Goal: Task Accomplishment & Management: Use online tool/utility

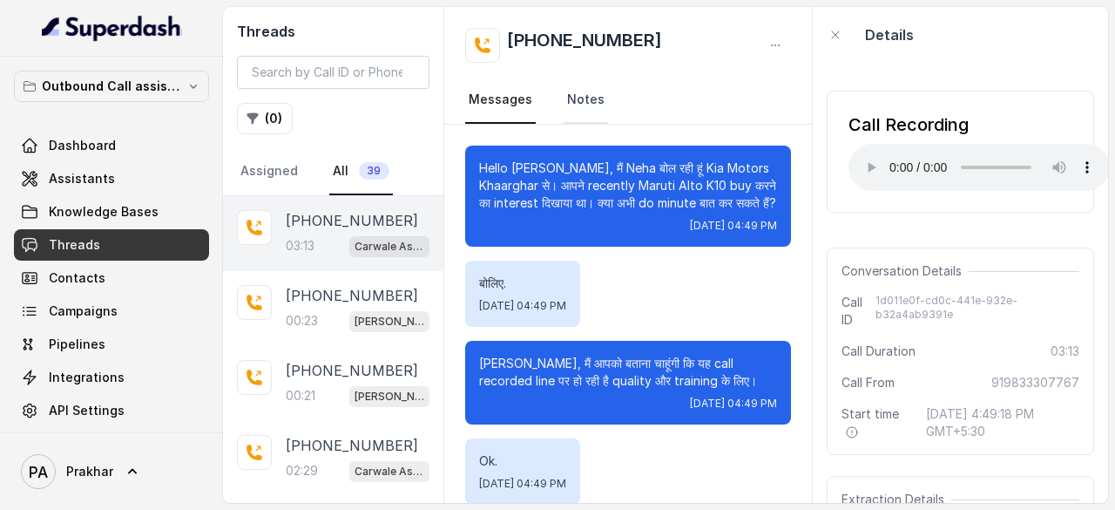
click at [588, 95] on link "Notes" at bounding box center [586, 100] width 44 height 47
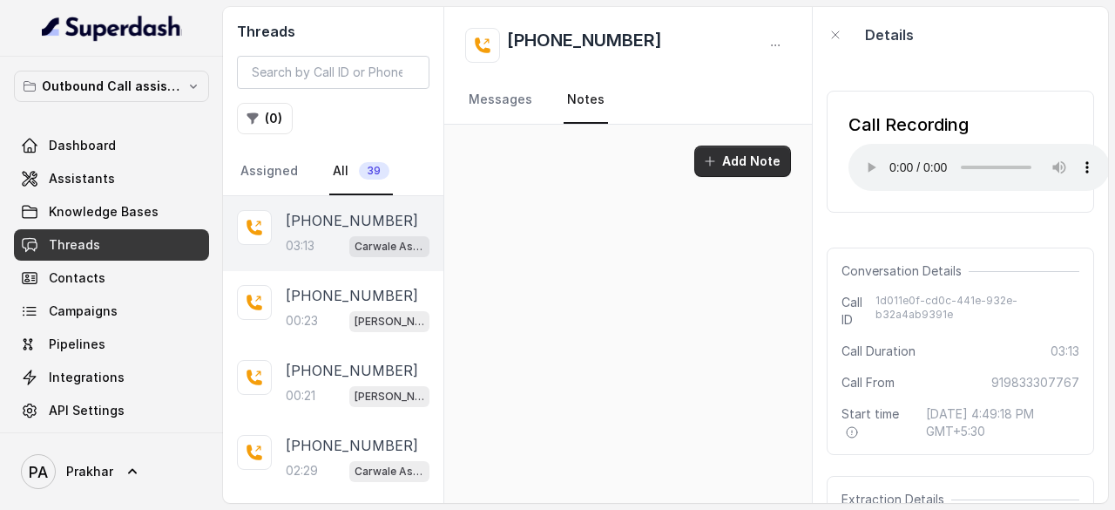
click at [781, 162] on button "Add Note" at bounding box center [742, 160] width 97 height 31
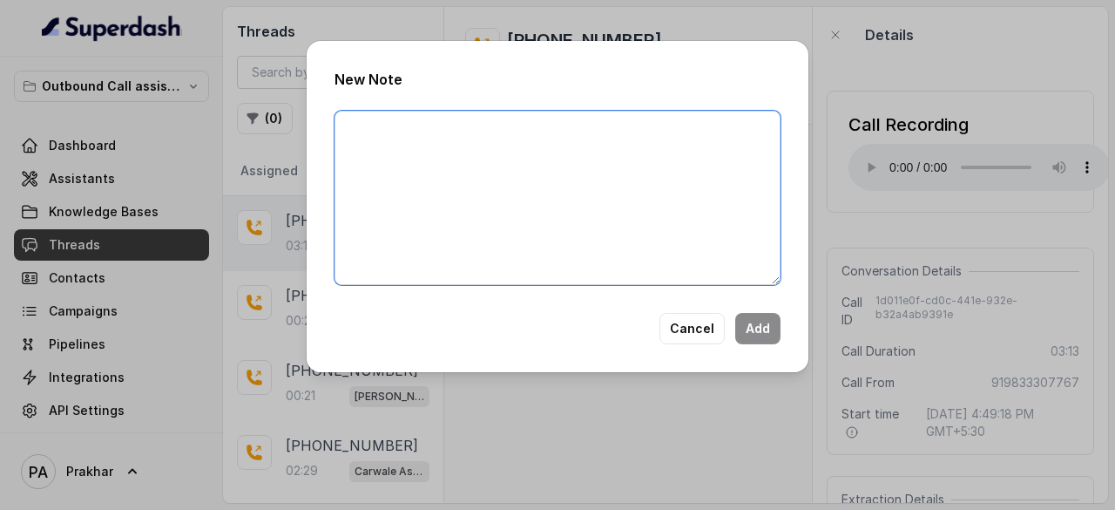
click at [624, 210] on textarea at bounding box center [558, 198] width 446 height 174
click at [389, 131] on textarea "1 - Pause 2 -" at bounding box center [558, 198] width 446 height 174
click at [402, 149] on textarea "1 - Latency 2 -" at bounding box center [558, 198] width 446 height 174
click at [561, 149] on textarea "1 - Latency 2 - After address there was a pause 3 -" at bounding box center [558, 198] width 446 height 174
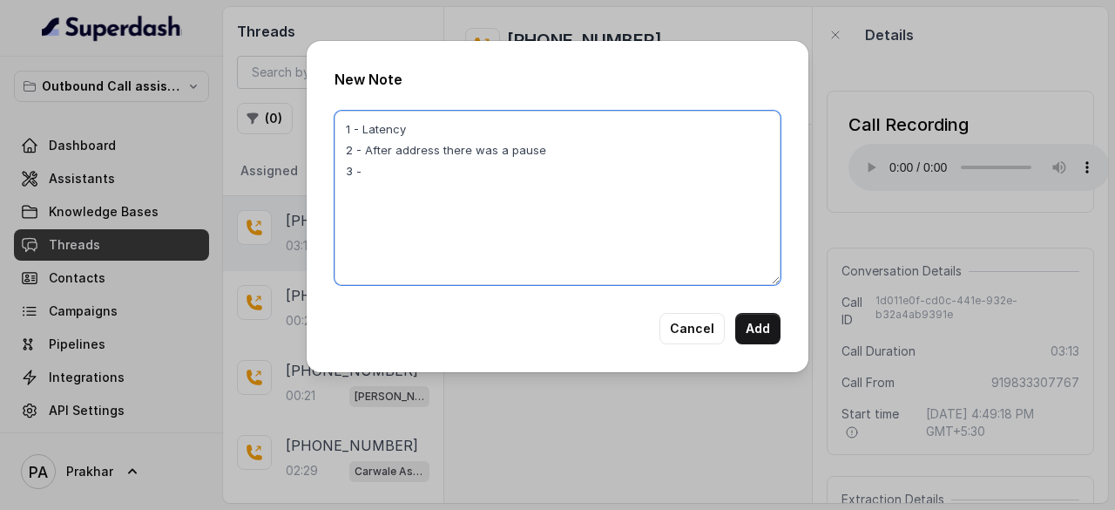
click at [443, 163] on textarea "1 - Latency 2 - After address there was a pause 3 -" at bounding box center [558, 198] width 446 height 174
click at [581, 149] on textarea "1 - Latency 2 - After address there was a pause 3 -" at bounding box center [558, 198] width 446 height 174
click at [480, 179] on textarea "1 - Latency 2 - After address there was a pause 3 -" at bounding box center [558, 198] width 446 height 174
type textarea "1 - Latency 2 - After address there was a pause 3 - Asking for loan multiple ti…"
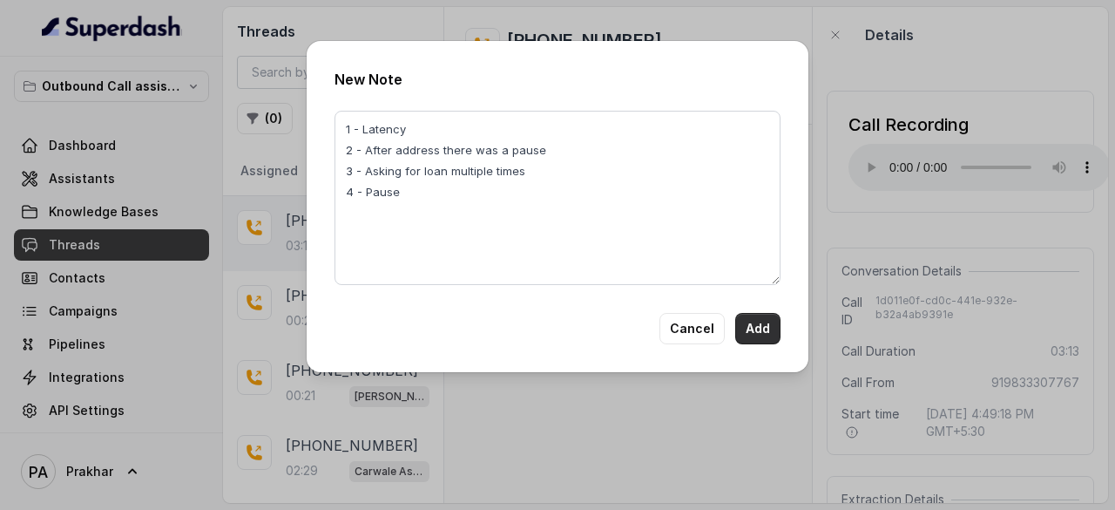
click at [756, 334] on button "Add" at bounding box center [757, 328] width 45 height 31
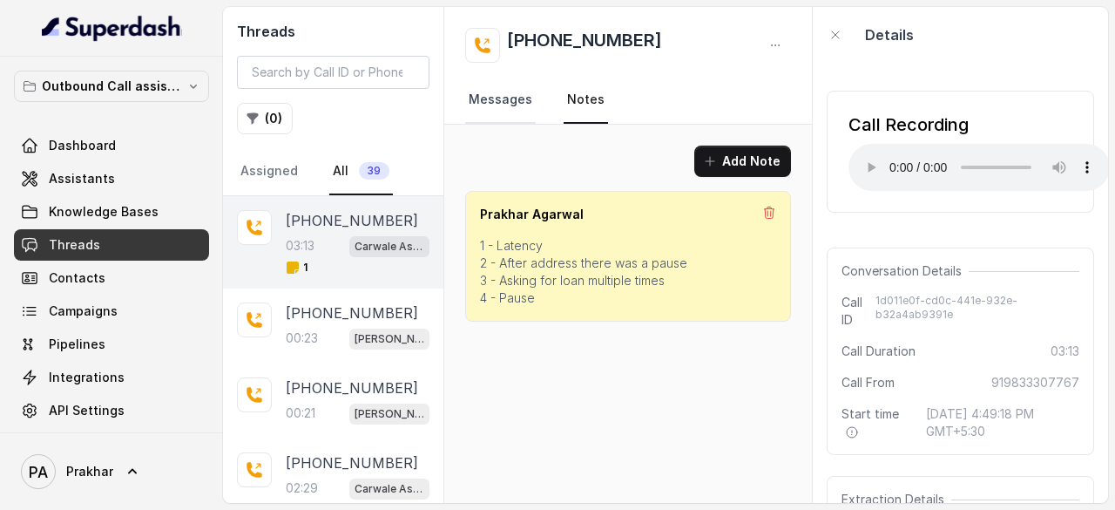
click at [504, 104] on link "Messages" at bounding box center [500, 100] width 71 height 47
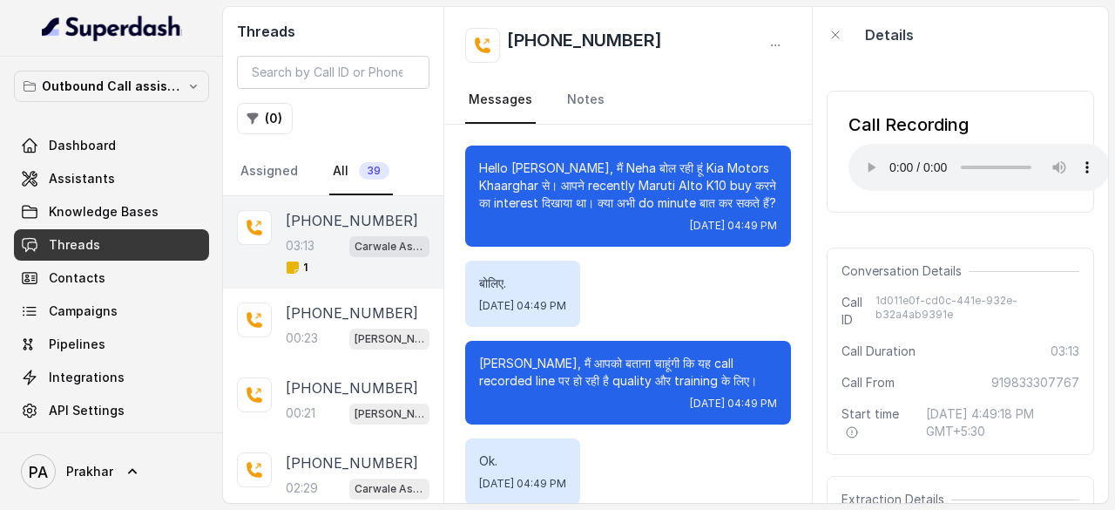
scroll to position [3, 0]
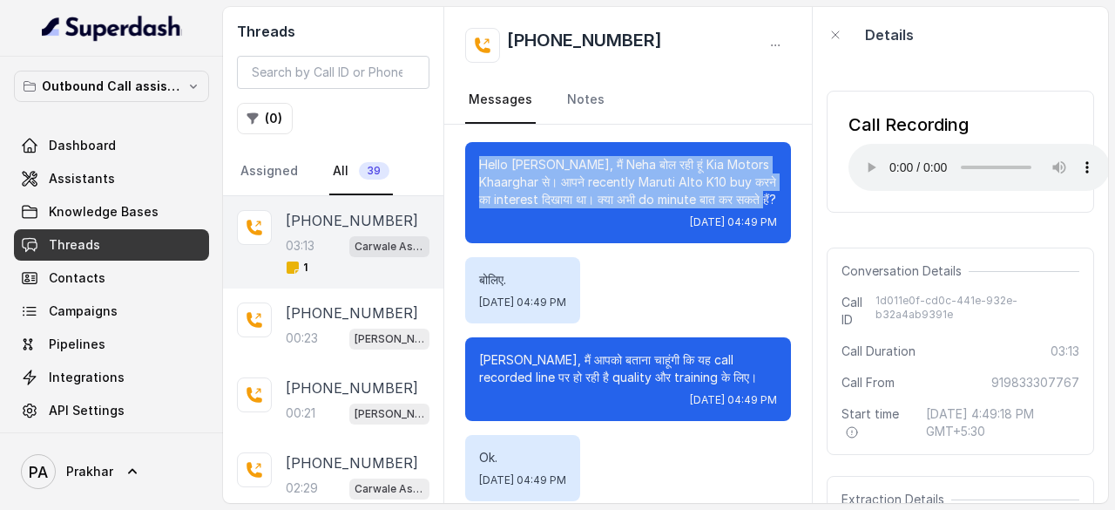
drag, startPoint x: 570, startPoint y: 221, endPoint x: 473, endPoint y: 170, distance: 109.5
click at [473, 170] on div "Hello Deepak जी, मैं Neha बोल रही हूं Kia Motors Khaarghar से। आपने recently Ma…" at bounding box center [628, 192] width 326 height 101
copy p "Hello [PERSON_NAME], मैं Neha बोल रही हूं Kia Motors Khaarghar से। आपने recentl…"
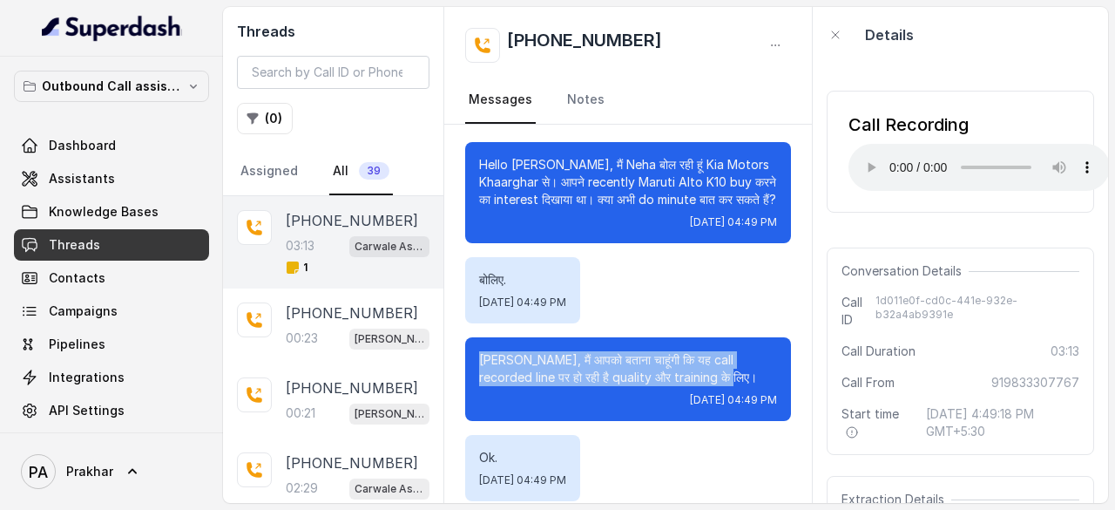
drag, startPoint x: 545, startPoint y: 407, endPoint x: 470, endPoint y: 378, distance: 80.2
click at [470, 378] on div "Deepak जी, मैं आपको बताना चाहूंगी कि यह call recorded line पर हो रही है quality…" at bounding box center [628, 379] width 326 height 84
copy p "[PERSON_NAME], मैं आपको बताना चाहूंगी कि यह call recorded line पर हो रही है qua…"
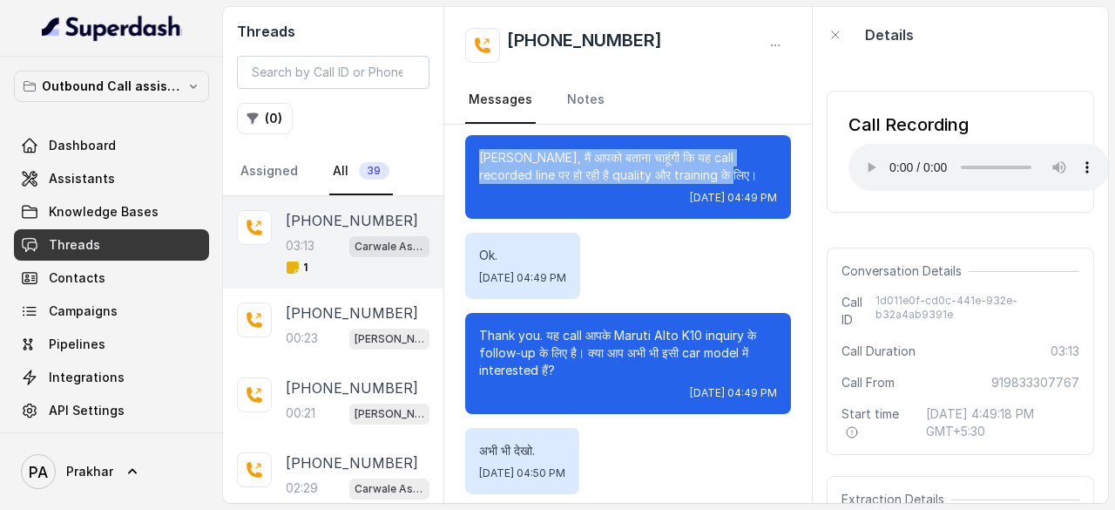
scroll to position [274, 0]
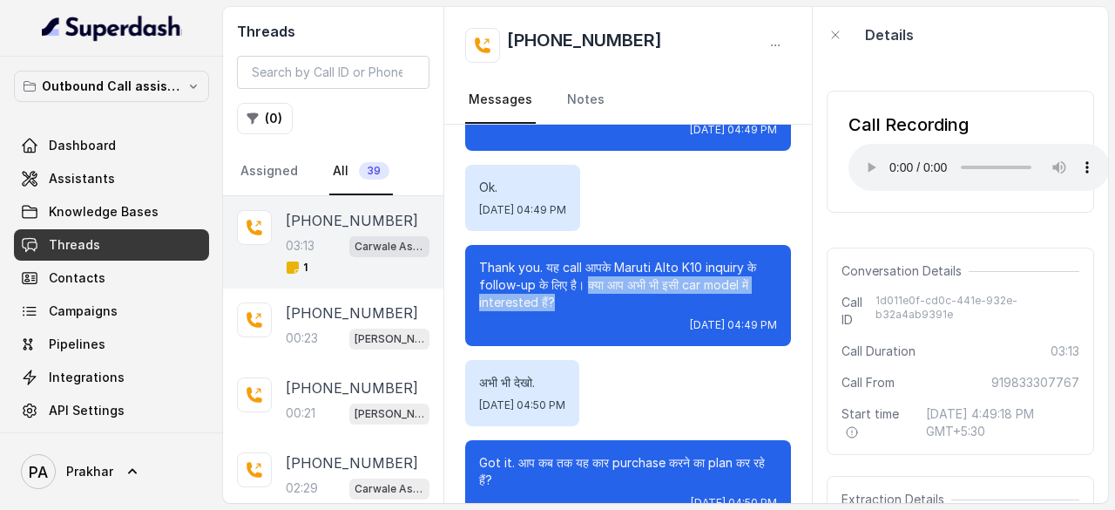
drag, startPoint x: 606, startPoint y: 316, endPoint x: 626, endPoint y: 335, distance: 27.7
click at [626, 311] on p "Thank you. यह call आपके Maruti Alto K10 inquiry के follow-up के लिए है। क्या आप…" at bounding box center [628, 285] width 298 height 52
copy p "क्या आप अभी भी इसी car model में interested हैं?"
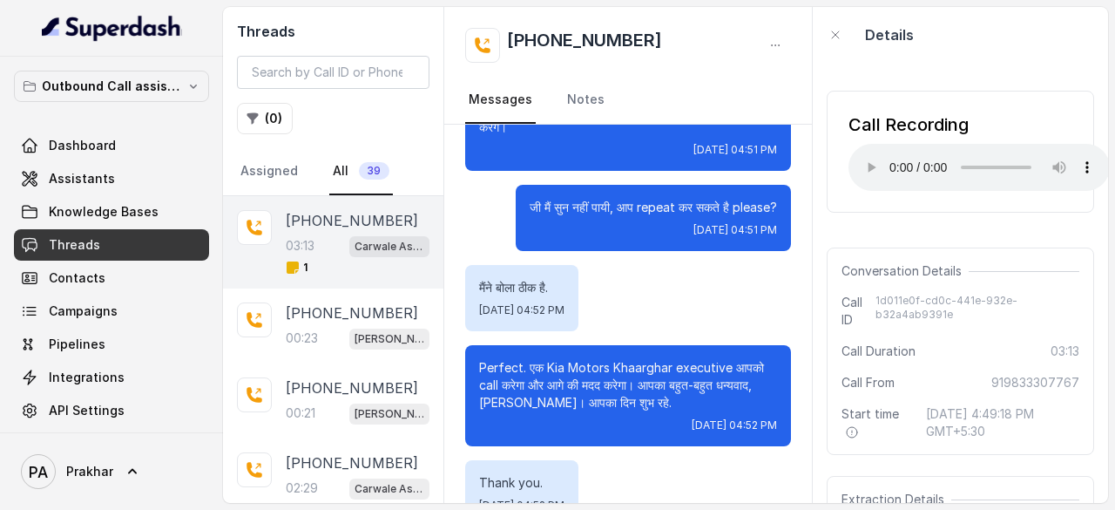
scroll to position [2439, 0]
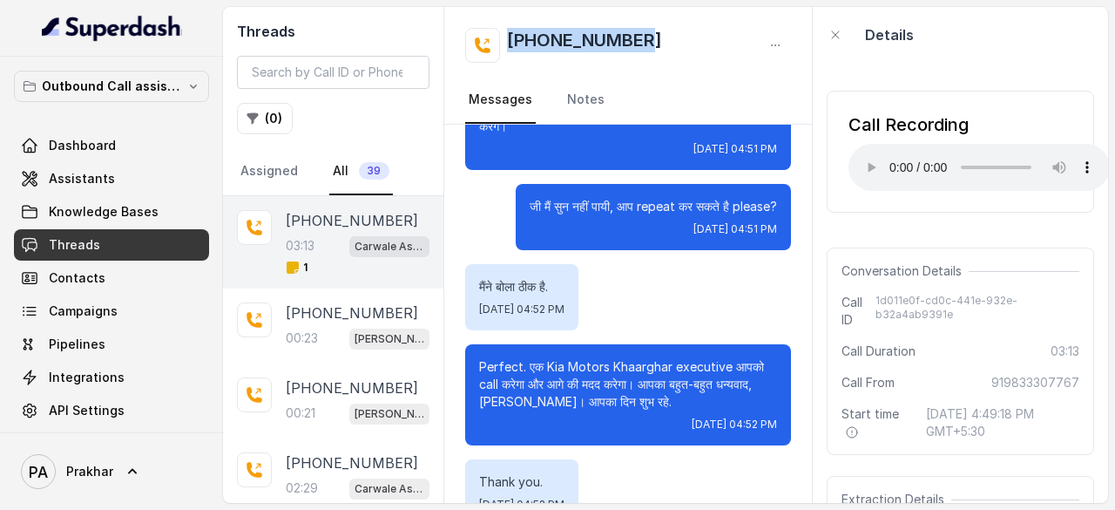
drag, startPoint x: 675, startPoint y: 57, endPoint x: 510, endPoint y: 37, distance: 165.9
click at [510, 37] on div "[PHONE_NUMBER]" at bounding box center [628, 45] width 326 height 35
copy h2 "[PHONE_NUMBER]"
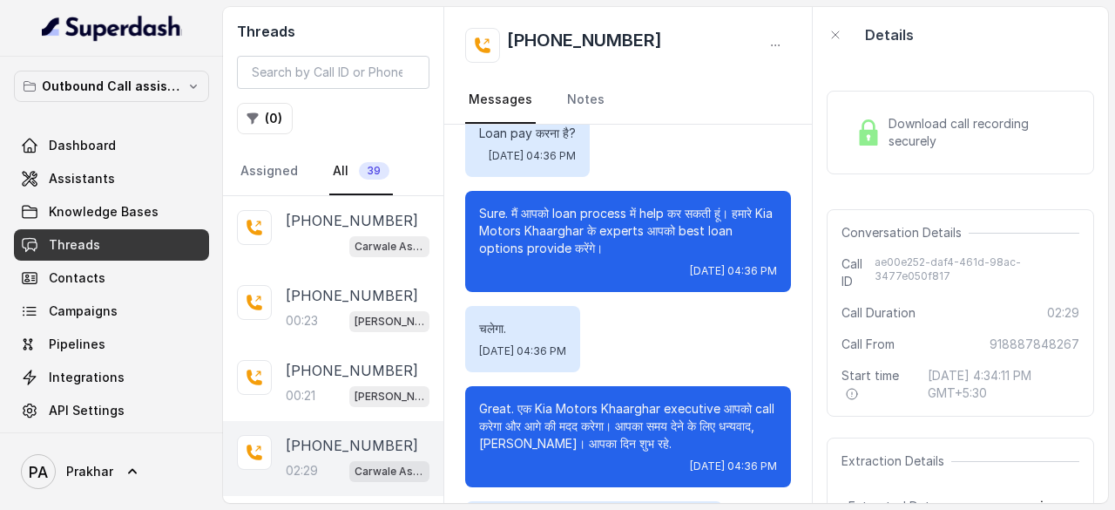
scroll to position [2179, 0]
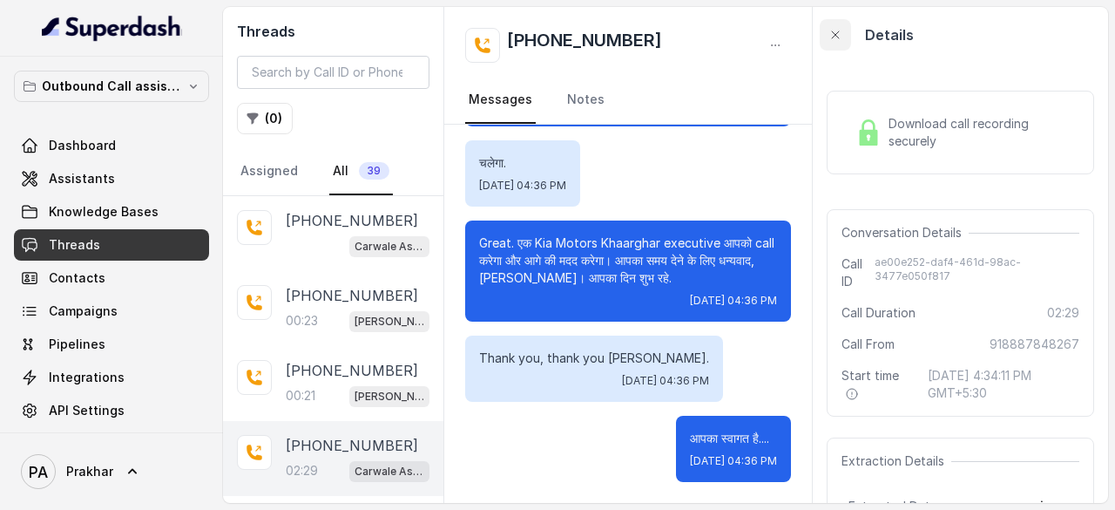
click at [839, 40] on icon "button" at bounding box center [835, 35] width 14 height 14
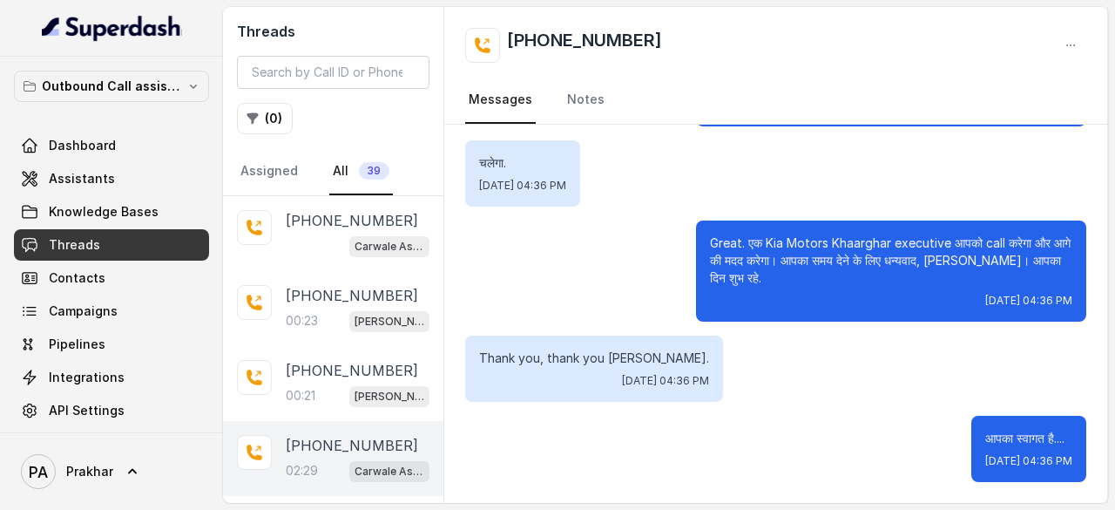
scroll to position [2057, 0]
click at [1072, 45] on icon "button" at bounding box center [1071, 45] width 8 height 1
click at [582, 94] on div "[PHONE_NUMBER] Messages Notes" at bounding box center [775, 66] width 663 height 118
click at [514, 100] on link "Messages" at bounding box center [500, 100] width 71 height 47
click at [361, 203] on div "[PHONE_NUMBER] Carwale Assistant" at bounding box center [333, 233] width 220 height 75
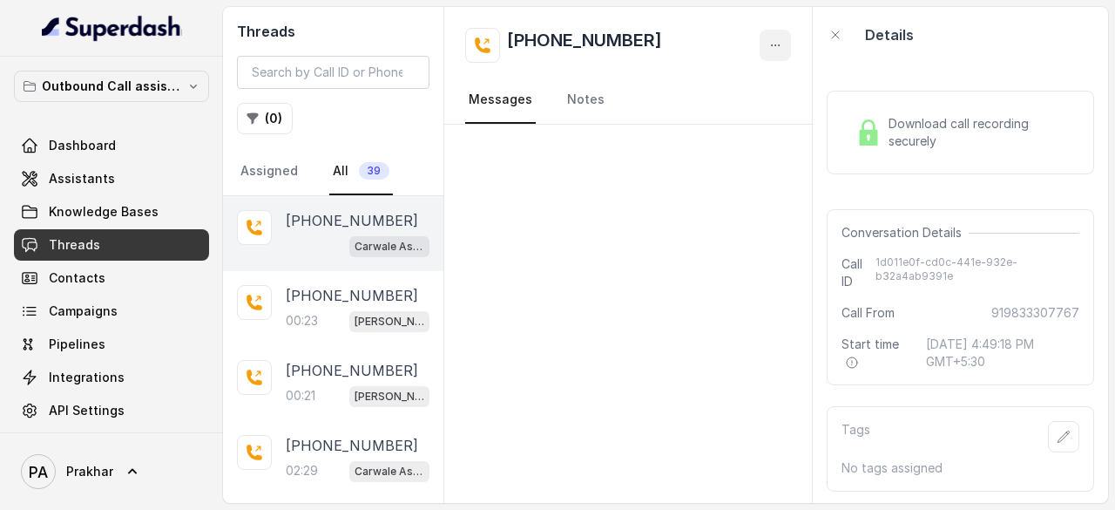
click at [773, 41] on icon "button" at bounding box center [775, 45] width 14 height 14
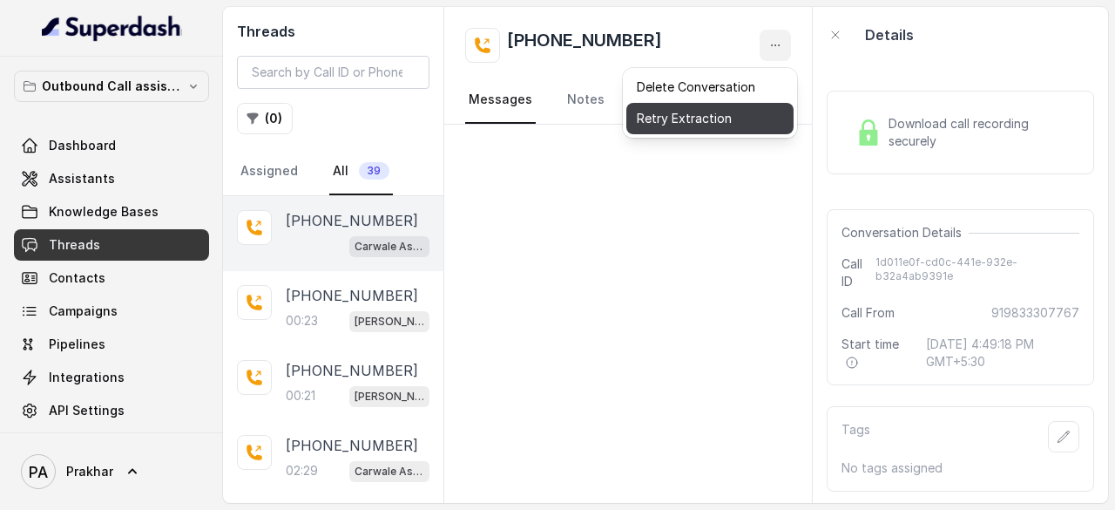
click at [716, 109] on button "Retry Extraction" at bounding box center [709, 118] width 167 height 31
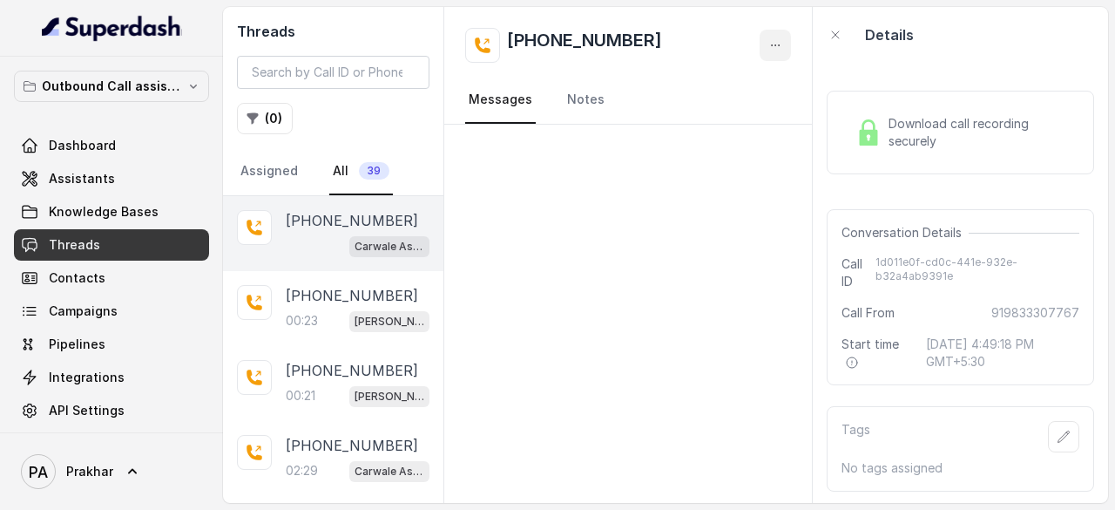
click at [774, 39] on icon "button" at bounding box center [775, 45] width 14 height 14
click at [271, 174] on div "Threads ( 0 ) Assigned All 39 [PHONE_NUMBER] Carwale Assistant [PHONE_NUMBER]:2…" at bounding box center [665, 255] width 885 height 496
click at [271, 174] on link "Assigned" at bounding box center [269, 171] width 64 height 47
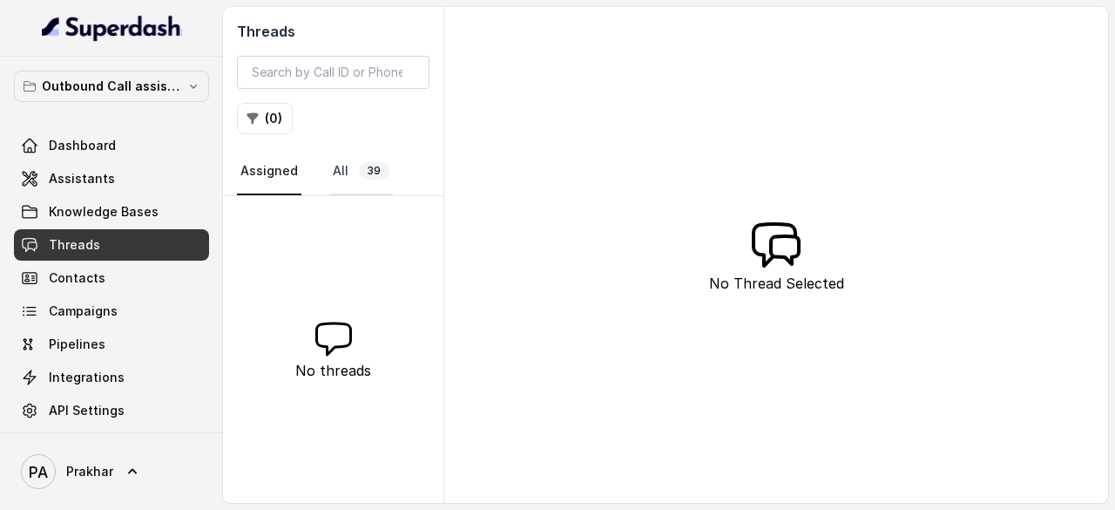
click at [342, 179] on link "All 39" at bounding box center [361, 171] width 64 height 47
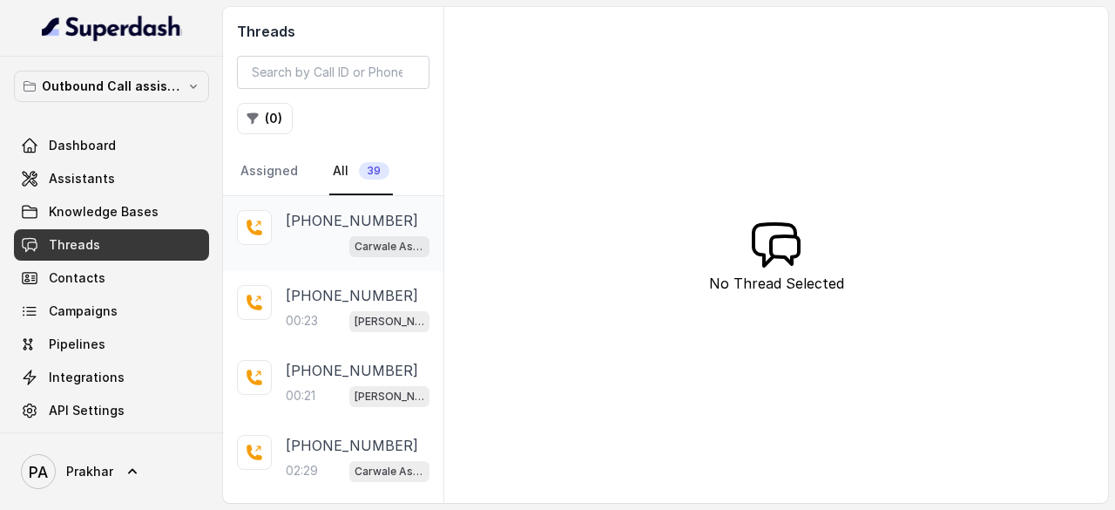
click at [294, 224] on p "[PHONE_NUMBER]" at bounding box center [352, 220] width 132 height 21
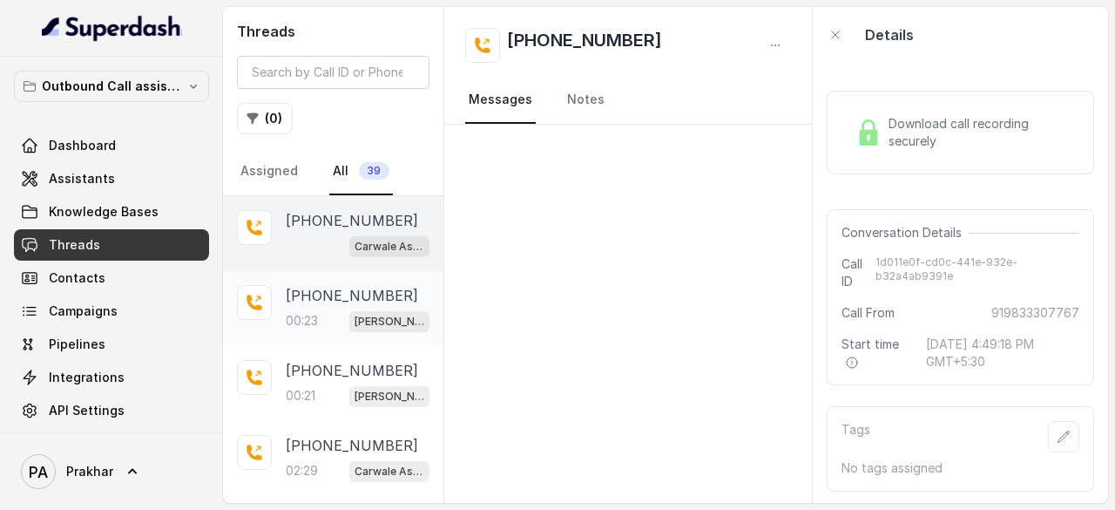
click at [314, 320] on p "00:23" at bounding box center [302, 320] width 32 height 17
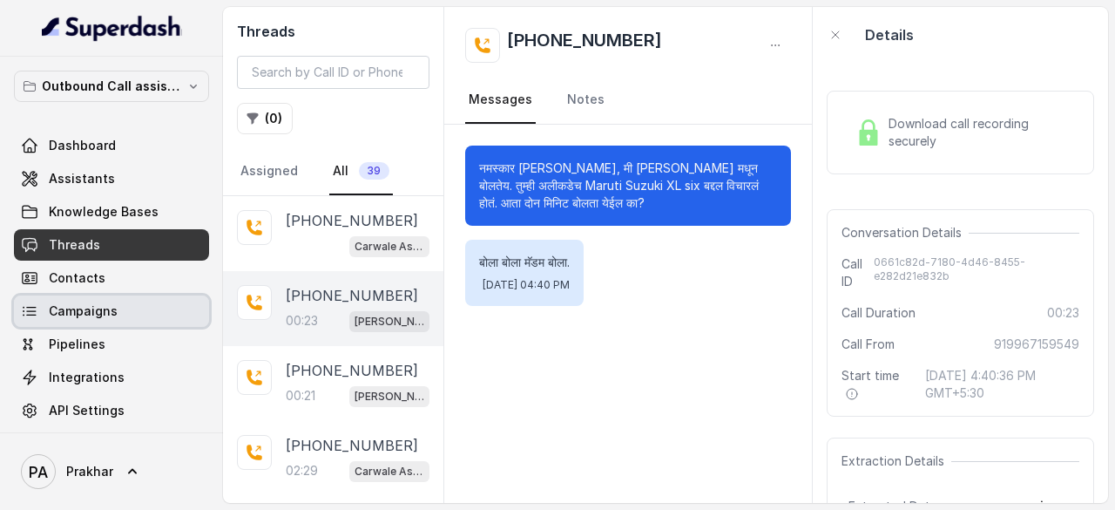
click at [102, 309] on span "Campaigns" at bounding box center [83, 310] width 69 height 17
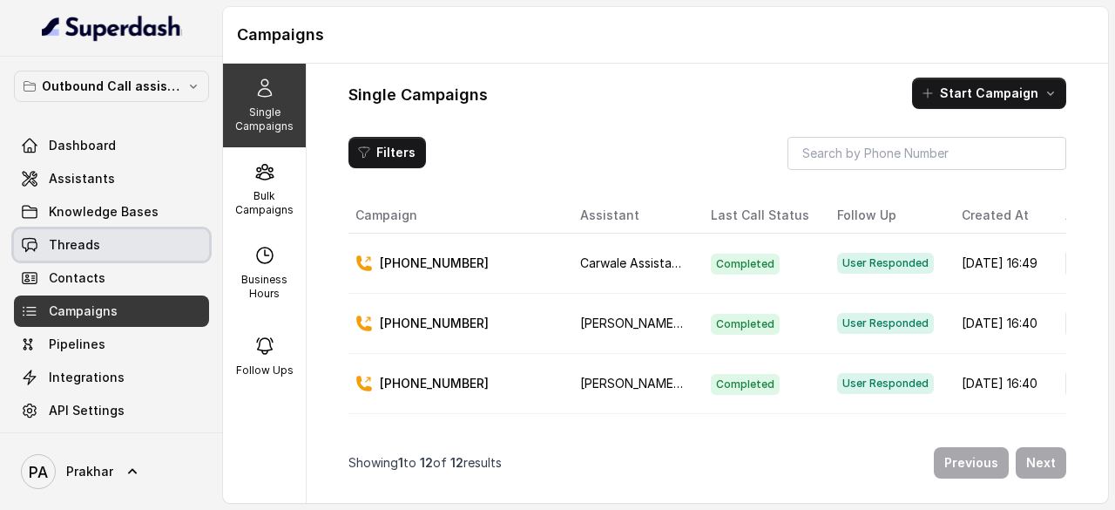
click at [141, 240] on link "Threads" at bounding box center [111, 244] width 195 height 31
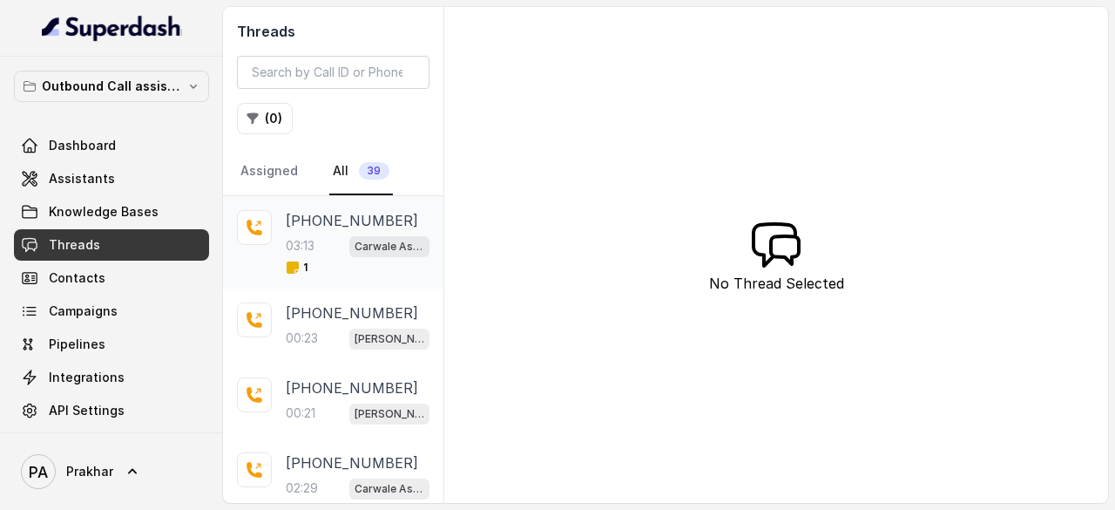
click at [339, 260] on div "1" at bounding box center [358, 267] width 144 height 14
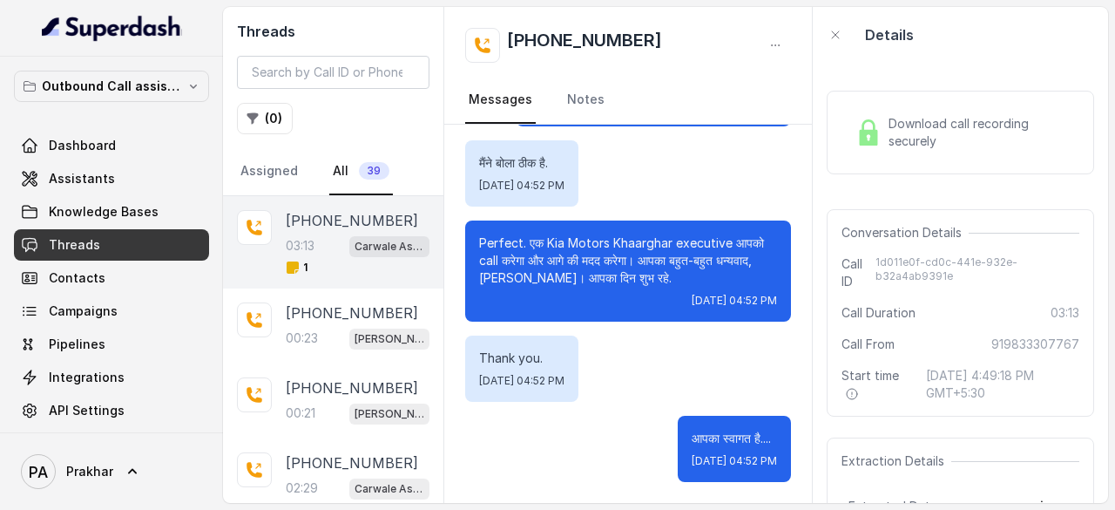
scroll to position [171, 0]
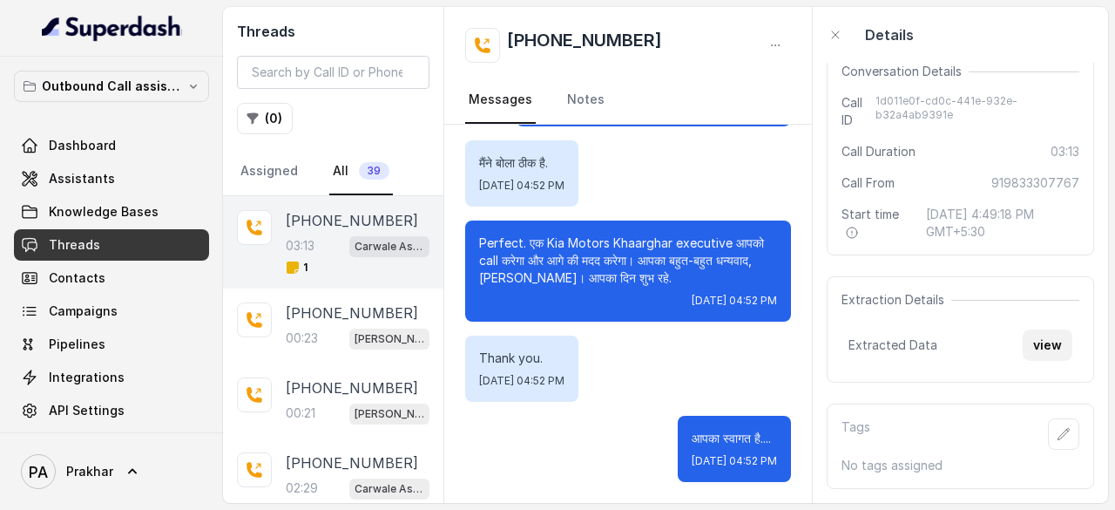
click at [1030, 335] on button "view" at bounding box center [1048, 344] width 50 height 31
click at [1047, 329] on button "view" at bounding box center [1048, 344] width 50 height 31
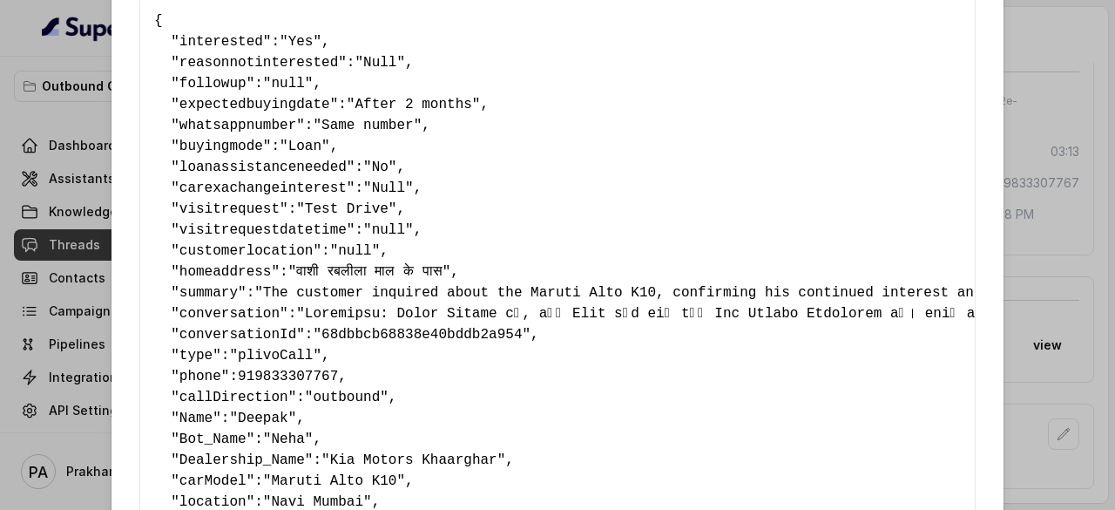
scroll to position [32, 0]
